Goal: Task Accomplishment & Management: Use online tool/utility

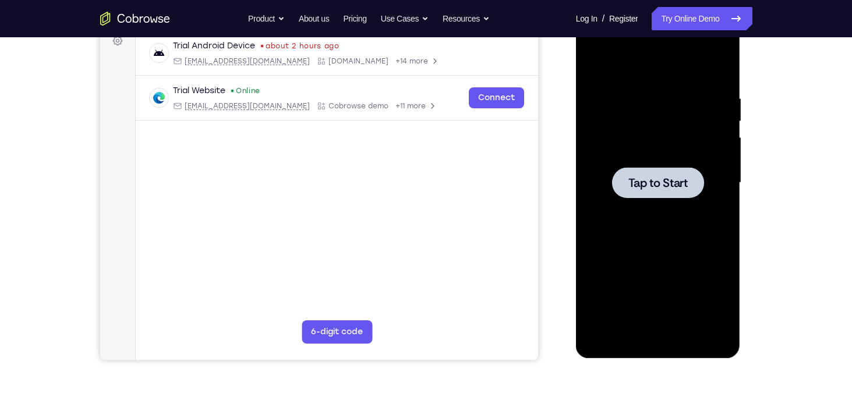
click at [664, 187] on span "Tap to Start" at bounding box center [658, 183] width 59 height 12
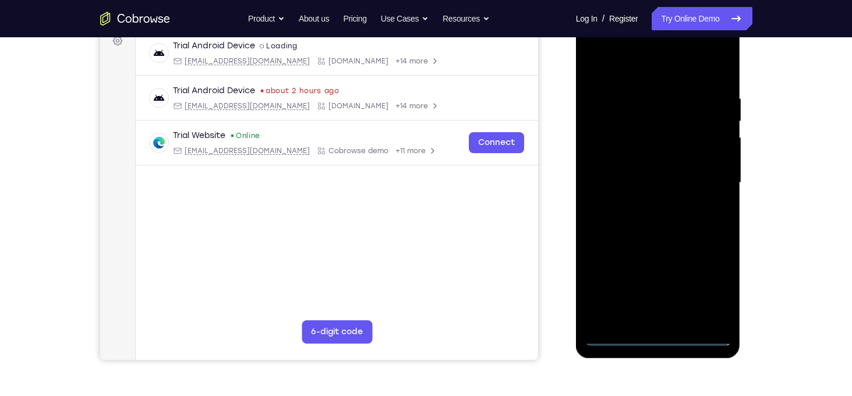
click at [656, 335] on div at bounding box center [658, 183] width 147 height 326
click at [704, 285] on div at bounding box center [658, 183] width 147 height 326
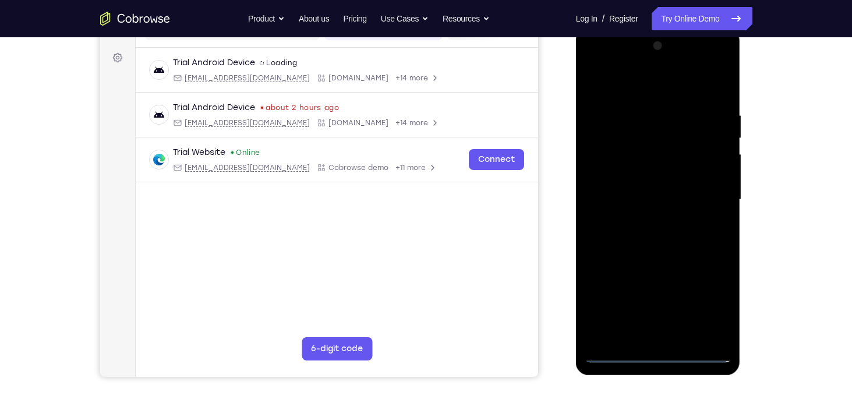
scroll to position [164, 0]
click at [595, 62] on div at bounding box center [658, 200] width 147 height 326
click at [708, 194] on div at bounding box center [658, 200] width 147 height 326
click at [644, 335] on div at bounding box center [658, 200] width 147 height 326
click at [626, 188] on div at bounding box center [658, 200] width 147 height 326
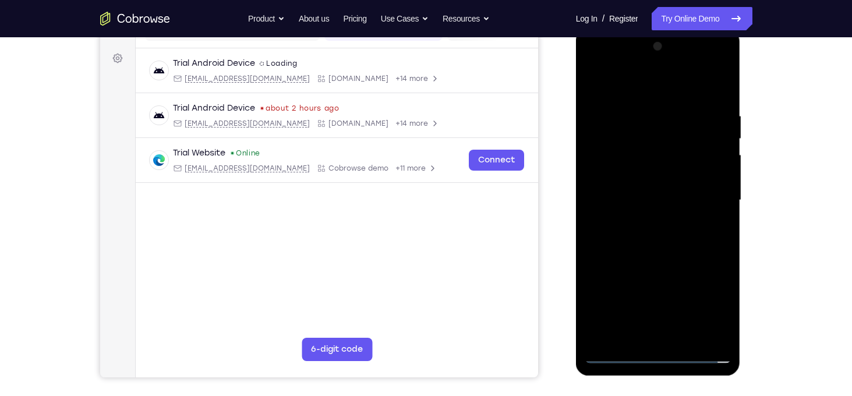
click at [621, 172] on div at bounding box center [658, 200] width 147 height 326
click at [718, 180] on div at bounding box center [658, 200] width 147 height 326
click at [691, 200] on div at bounding box center [658, 200] width 147 height 326
click at [664, 238] on div at bounding box center [658, 200] width 147 height 326
click at [669, 253] on div at bounding box center [658, 200] width 147 height 326
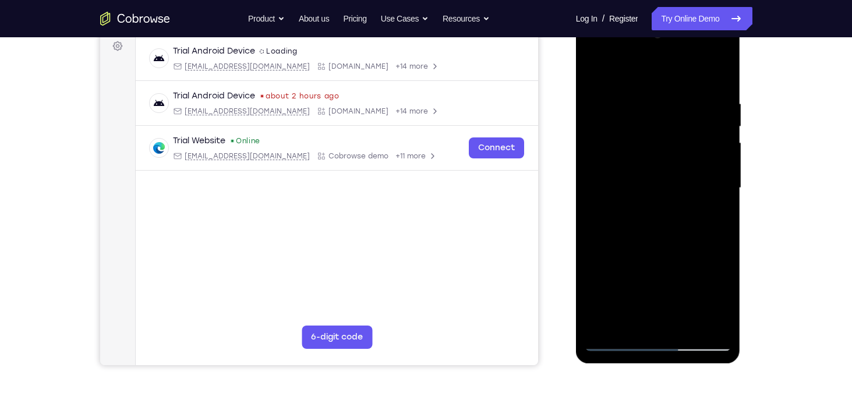
scroll to position [182, 0]
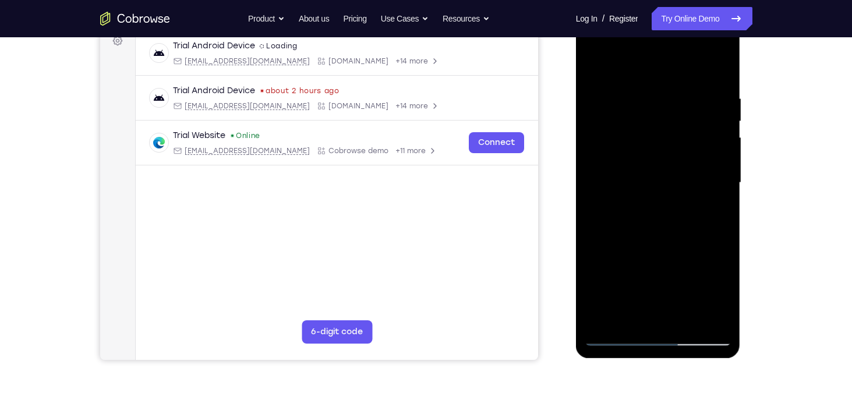
click at [686, 319] on div at bounding box center [658, 183] width 147 height 326
click at [667, 246] on div at bounding box center [658, 183] width 147 height 326
click at [665, 244] on div at bounding box center [658, 183] width 147 height 326
click at [651, 166] on div at bounding box center [658, 183] width 147 height 326
click at [726, 61] on div at bounding box center [658, 183] width 147 height 326
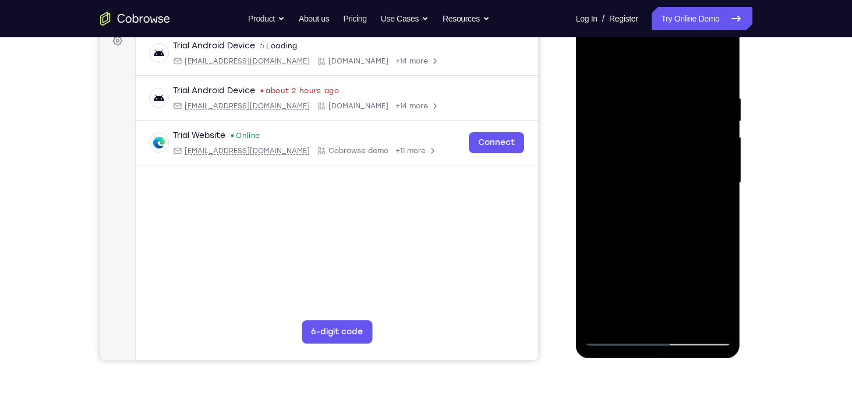
click at [593, 68] on div at bounding box center [658, 183] width 147 height 326
click at [636, 165] on div at bounding box center [658, 183] width 147 height 326
click at [718, 209] on div at bounding box center [658, 183] width 147 height 326
click at [595, 65] on div at bounding box center [658, 183] width 147 height 326
click at [596, 65] on div at bounding box center [658, 183] width 147 height 326
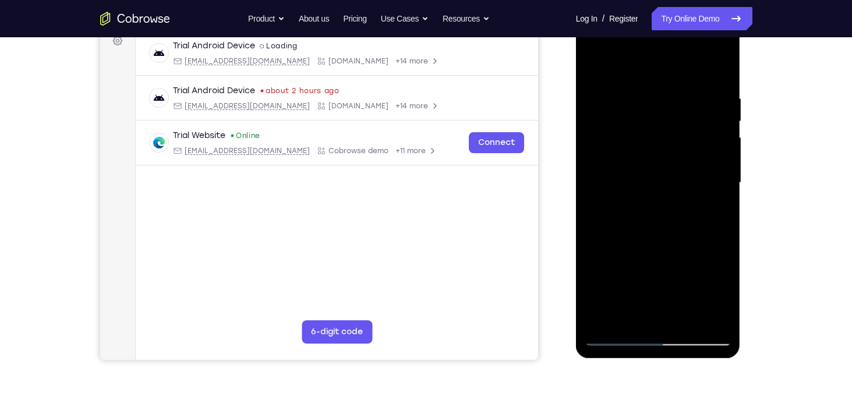
click at [645, 87] on div at bounding box center [658, 183] width 147 height 326
click at [715, 69] on div at bounding box center [658, 183] width 147 height 326
click at [721, 63] on div at bounding box center [658, 183] width 147 height 326
click at [708, 320] on div at bounding box center [658, 183] width 147 height 326
click at [704, 192] on div at bounding box center [658, 183] width 147 height 326
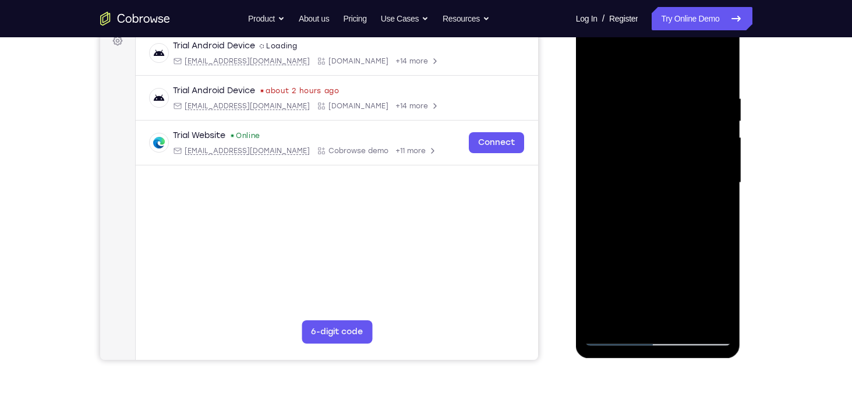
click at [601, 271] on div at bounding box center [658, 183] width 147 height 326
click at [704, 318] on div at bounding box center [658, 183] width 147 height 326
click at [719, 70] on div at bounding box center [658, 183] width 147 height 326
click at [601, 307] on div at bounding box center [658, 183] width 147 height 326
click at [707, 317] on div at bounding box center [658, 183] width 147 height 326
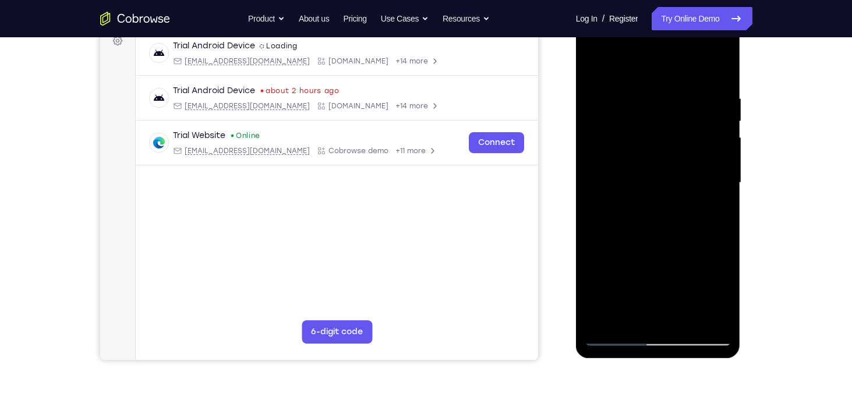
click at [695, 252] on div at bounding box center [658, 183] width 147 height 326
click at [706, 317] on div at bounding box center [658, 183] width 147 height 326
click at [717, 74] on div at bounding box center [658, 183] width 147 height 326
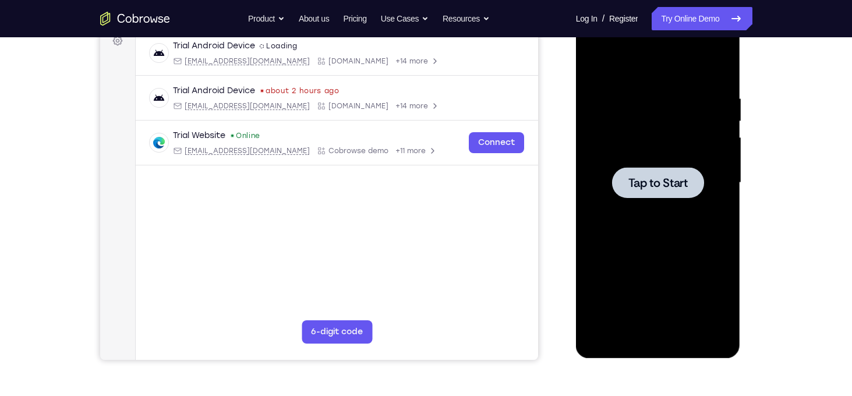
click at [674, 169] on div at bounding box center [658, 182] width 92 height 31
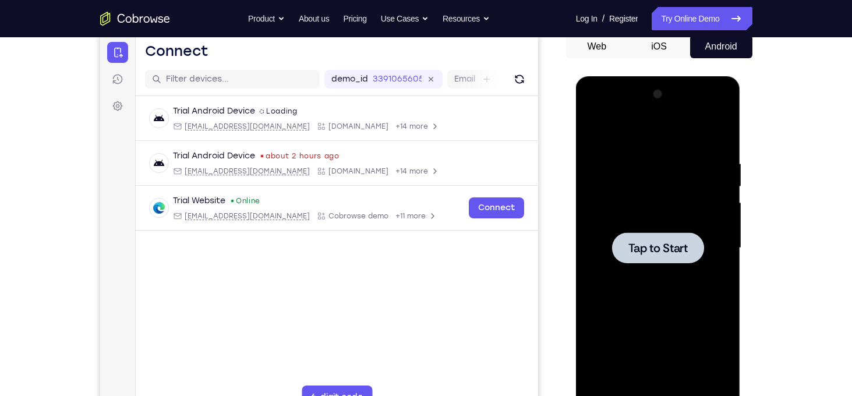
scroll to position [115, 0]
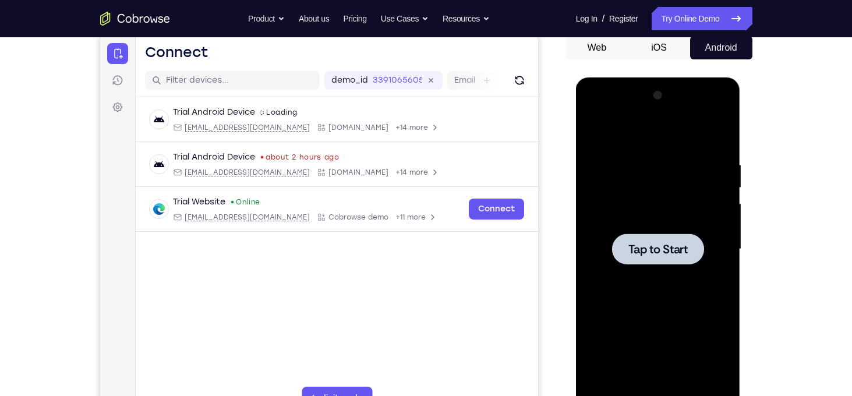
drag, startPoint x: 1243, startPoint y: 127, endPoint x: 733, endPoint y: 305, distance: 539.5
click at [675, 51] on button "iOS" at bounding box center [659, 47] width 62 height 23
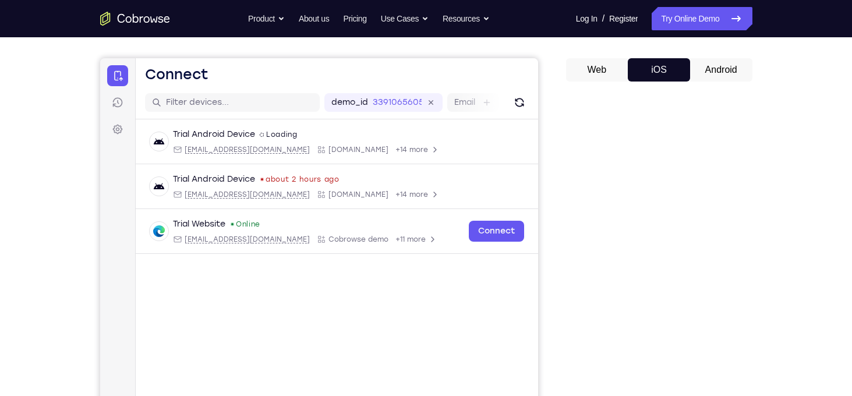
scroll to position [87, 0]
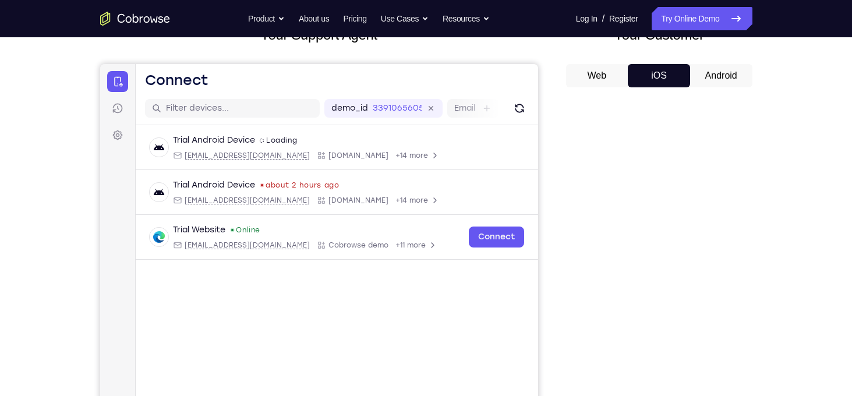
click at [711, 80] on button "Android" at bounding box center [721, 75] width 62 height 23
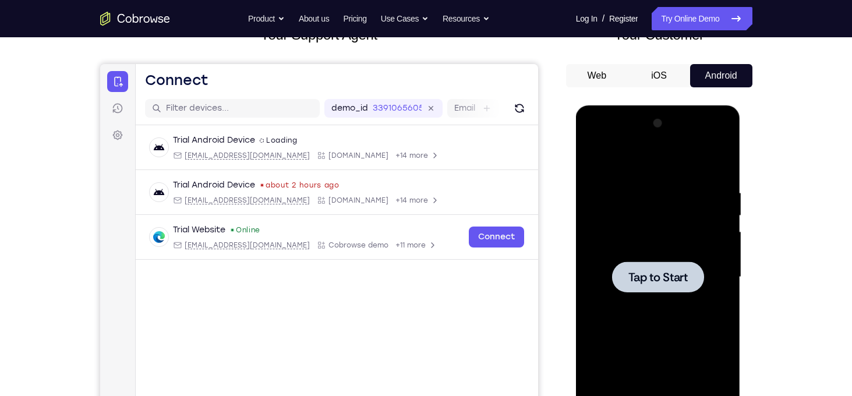
click at [152, 22] on icon "Go to the home page" at bounding box center [154, 19] width 8 height 6
click at [680, 13] on link "Try Online Demo" at bounding box center [702, 18] width 100 height 23
click at [672, 220] on div at bounding box center [658, 277] width 147 height 326
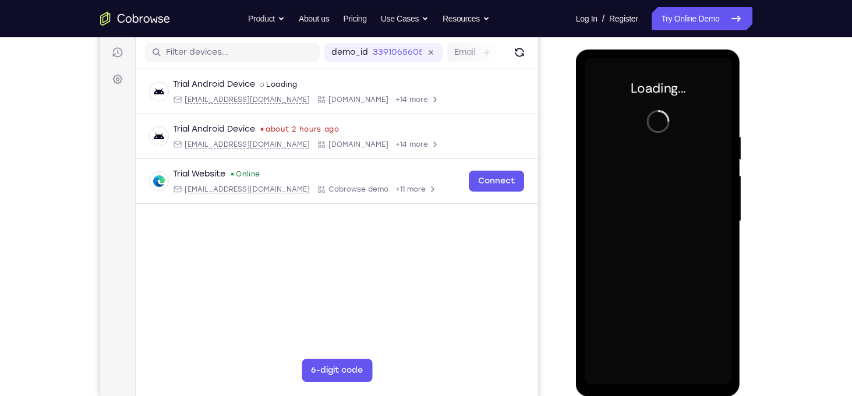
scroll to position [144, 0]
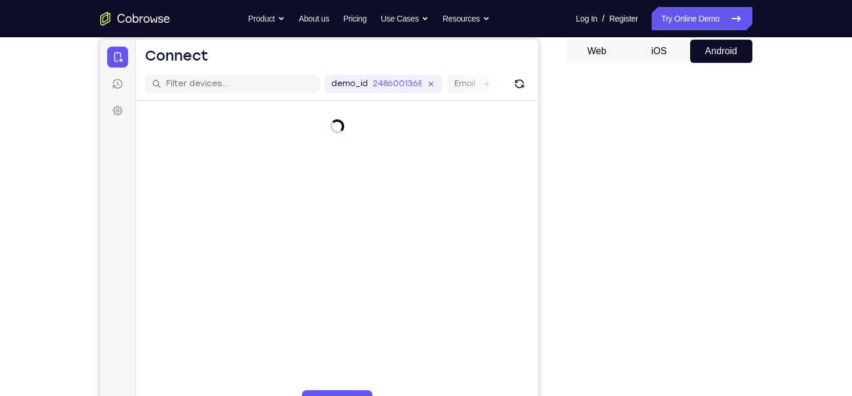
scroll to position [112, 0]
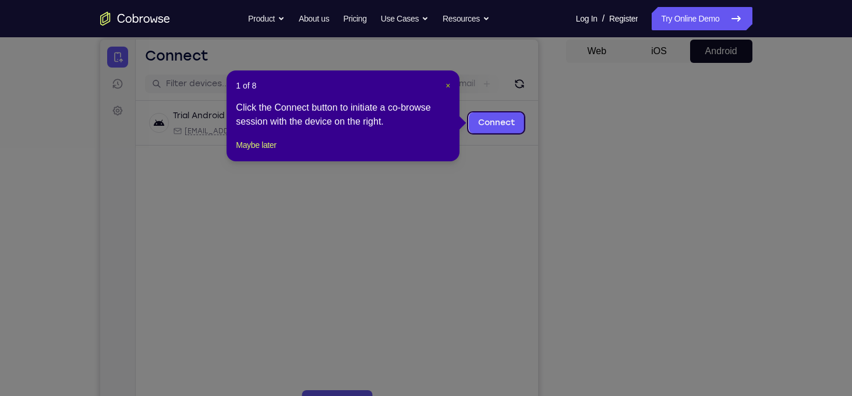
click at [446, 90] on button "×" at bounding box center [448, 86] width 5 height 12
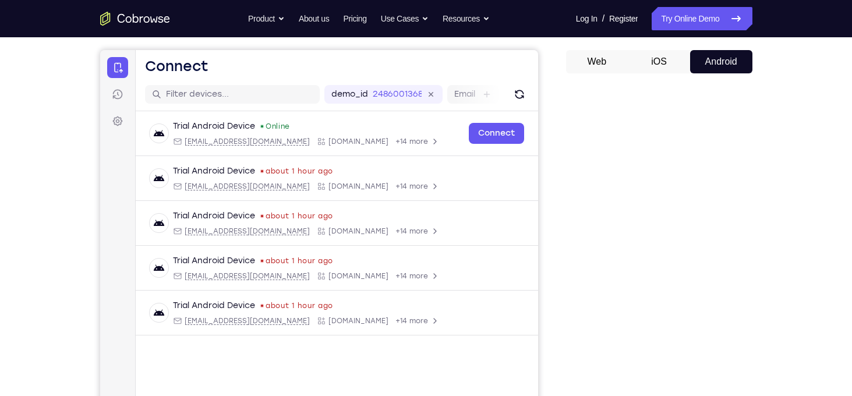
scroll to position [99, 0]
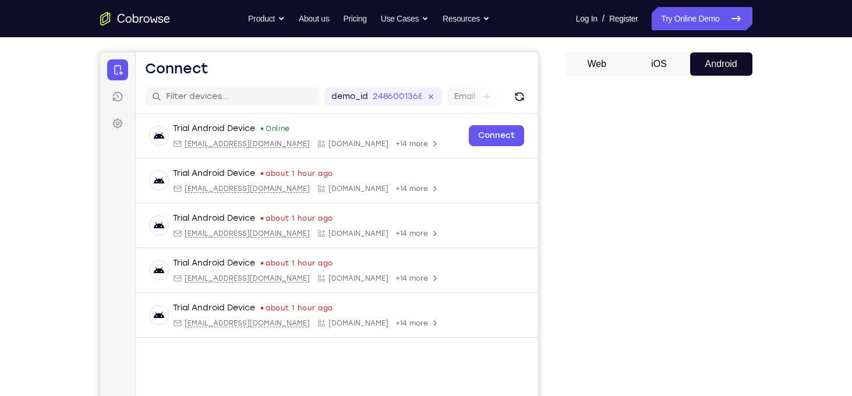
click at [0, 0] on button "iOS" at bounding box center [0, 0] width 0 height 0
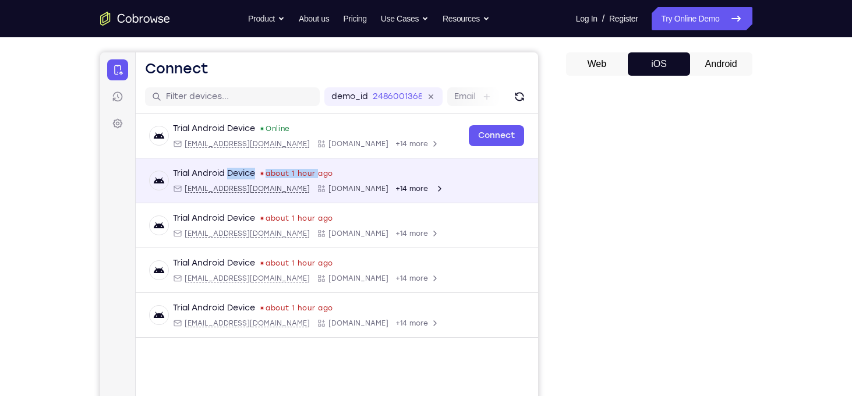
drag, startPoint x: 361, startPoint y: 178, endPoint x: 230, endPoint y: 175, distance: 130.5
click at [230, 175] on div "Trial Android Device about 1 hour ago" at bounding box center [307, 174] width 271 height 12
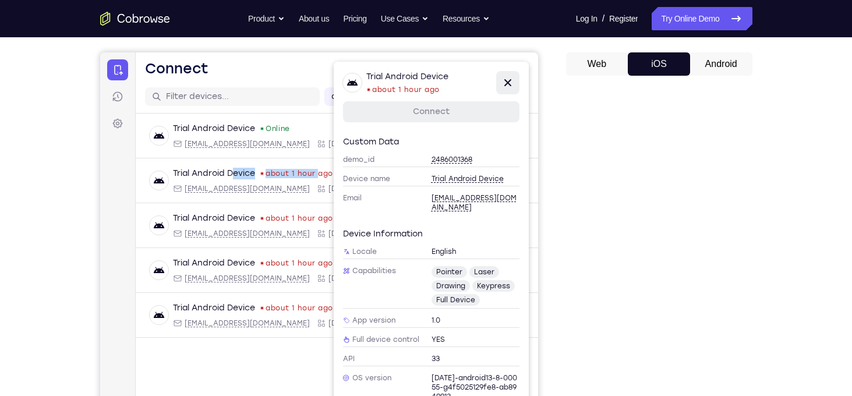
click at [504, 77] on icon at bounding box center [507, 83] width 14 height 14
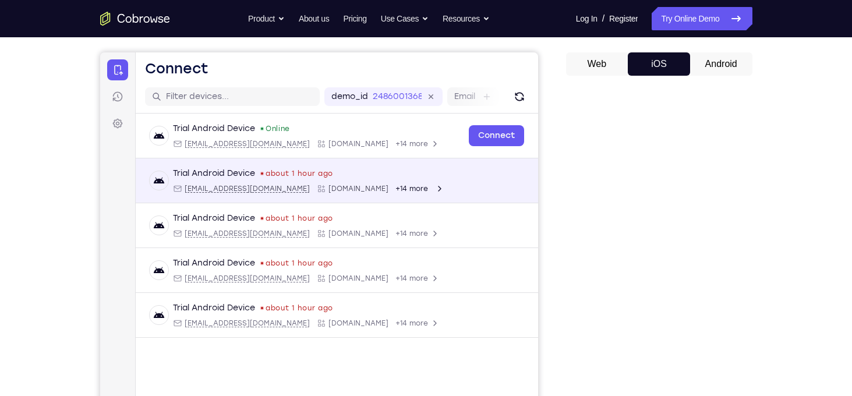
click at [483, 174] on div "Trial Android Device about 1 hour ago android@example.com Cobrowse.io +14 more" at bounding box center [336, 181] width 375 height 26
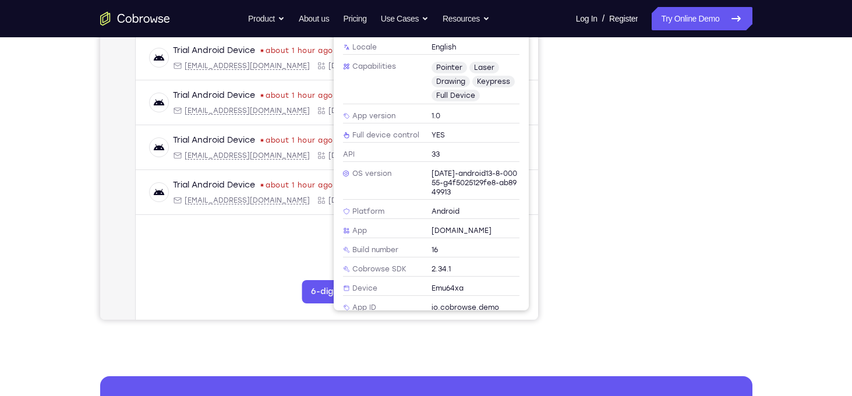
scroll to position [112, 0]
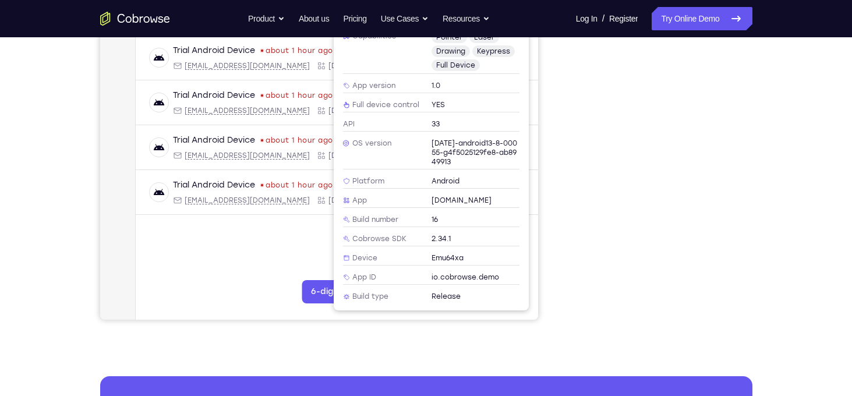
click at [446, 295] on span "Release" at bounding box center [445, 296] width 29 height 9
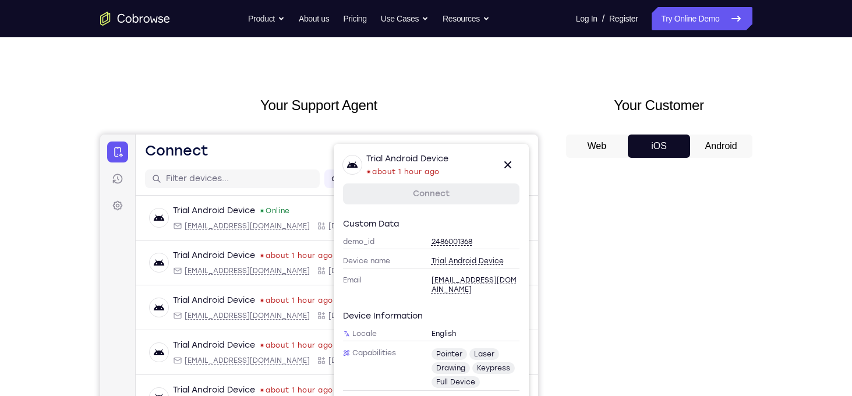
scroll to position [0, 0]
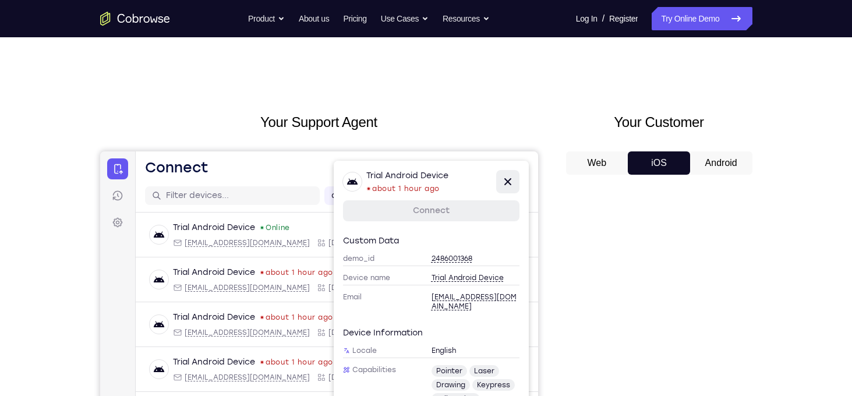
click at [513, 174] on button "Close" at bounding box center [507, 181] width 23 height 23
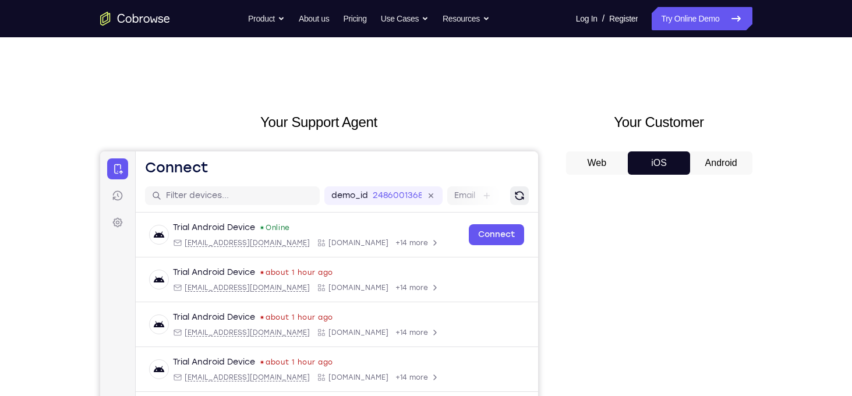
click at [520, 197] on icon "Refresh" at bounding box center [518, 195] width 15 height 15
